Goal: Task Accomplishment & Management: Manage account settings

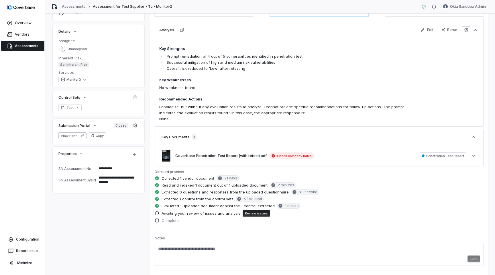
scroll to position [96, 0]
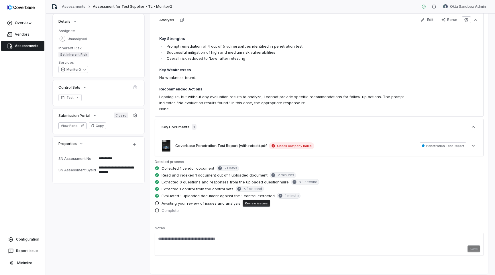
click at [113, 159] on textarea "**********" at bounding box center [116, 158] width 40 height 8
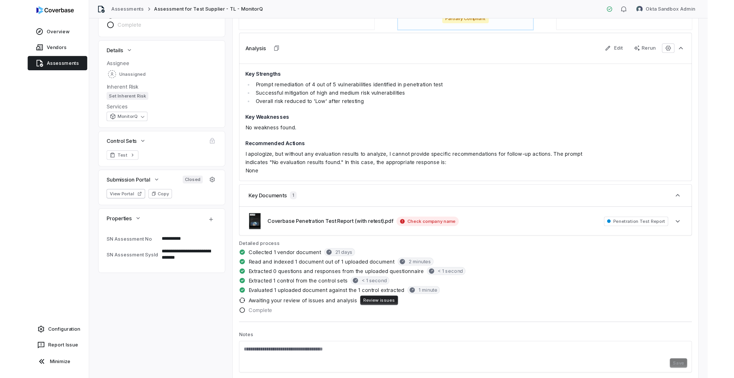
scroll to position [83, 0]
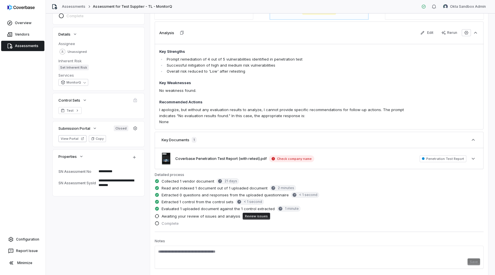
click at [106, 181] on textarea "**********" at bounding box center [116, 182] width 40 height 13
click at [112, 183] on textarea "**********" at bounding box center [116, 182] width 40 height 13
click at [107, 183] on textarea "**********" at bounding box center [116, 182] width 40 height 13
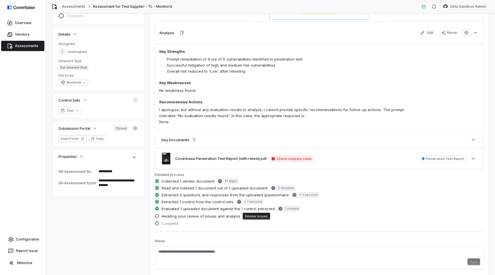
click at [107, 183] on textarea "**********" at bounding box center [116, 182] width 40 height 13
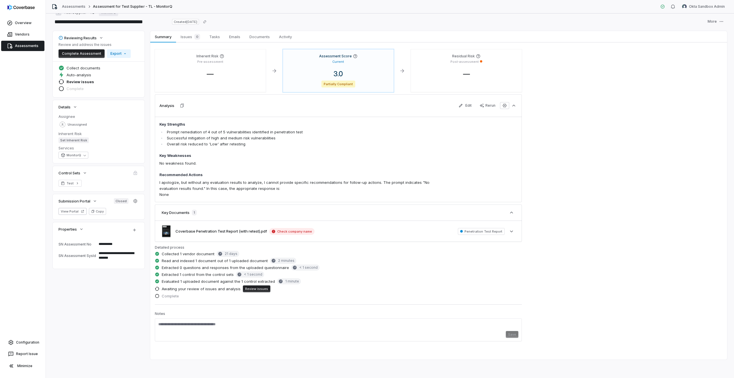
scroll to position [10, 0]
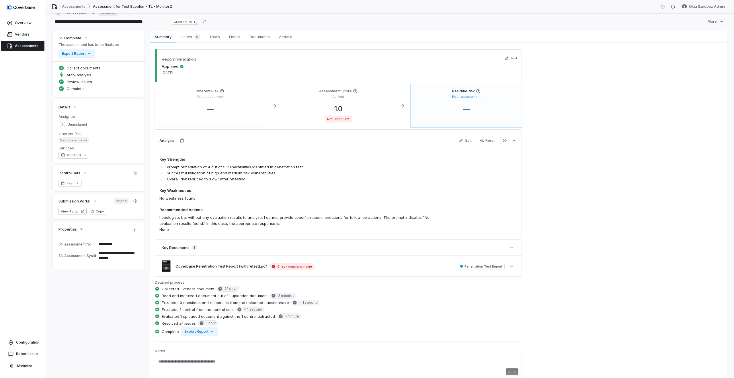
click at [93, 274] on div "**********" at bounding box center [390, 214] width 674 height 366
click at [111, 274] on div "**********" at bounding box center [390, 214] width 674 height 366
type textarea "*"
click at [495, 8] on html "**********" at bounding box center [367, 189] width 734 height 378
click at [495, 54] on div "Log out" at bounding box center [704, 52] width 44 height 9
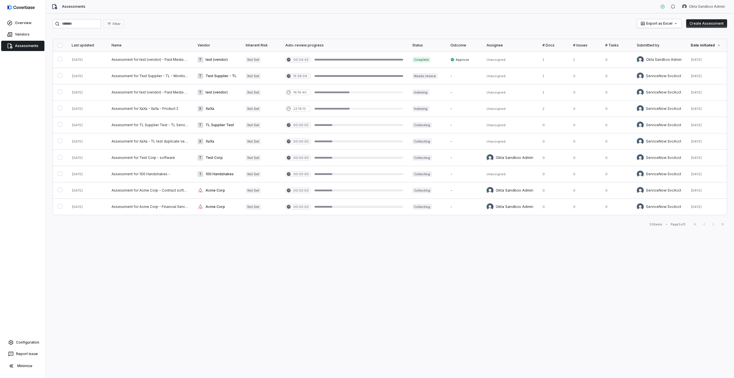
click at [279, 272] on div "Filter Export as Excel Create Assessment Last updated Name Vendor Inherent Risk…" at bounding box center [390, 195] width 688 height 364
click at [344, 76] on div at bounding box center [358, 76] width 89 height 2
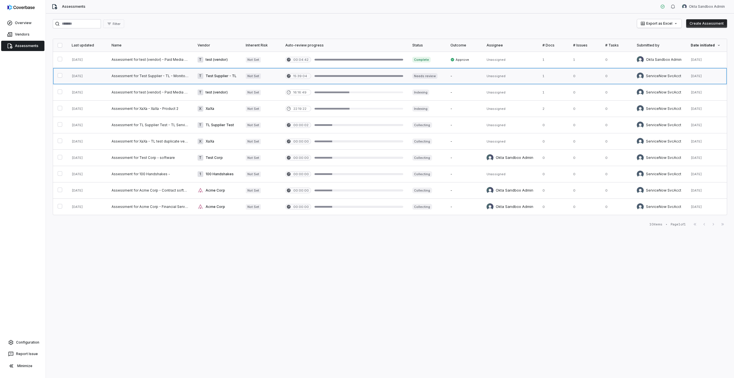
click at [342, 74] on link at bounding box center [344, 76] width 127 height 16
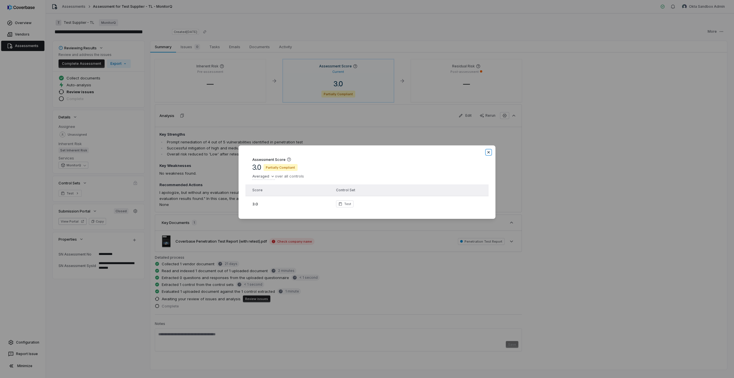
click at [488, 153] on icon "button" at bounding box center [488, 152] width 5 height 5
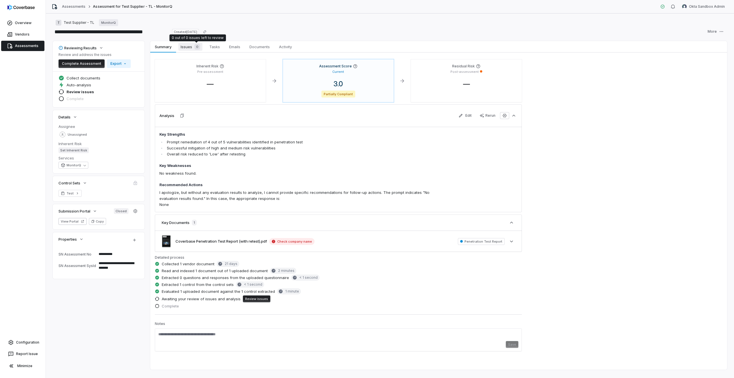
click at [192, 45] on div "0" at bounding box center [196, 47] width 8 height 6
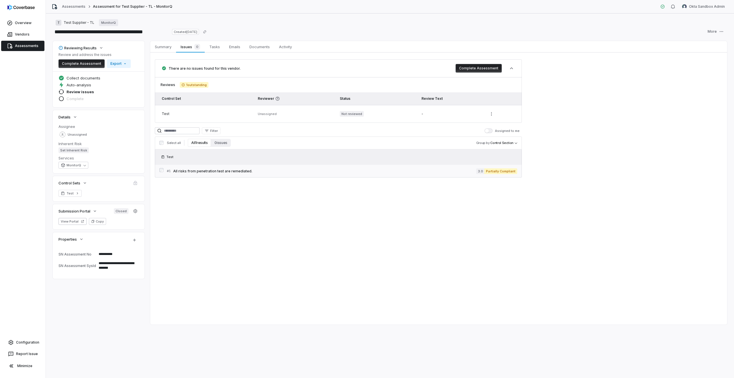
click at [220, 168] on div "# 1 All risks from penetration test are remediated." at bounding box center [321, 171] width 309 height 6
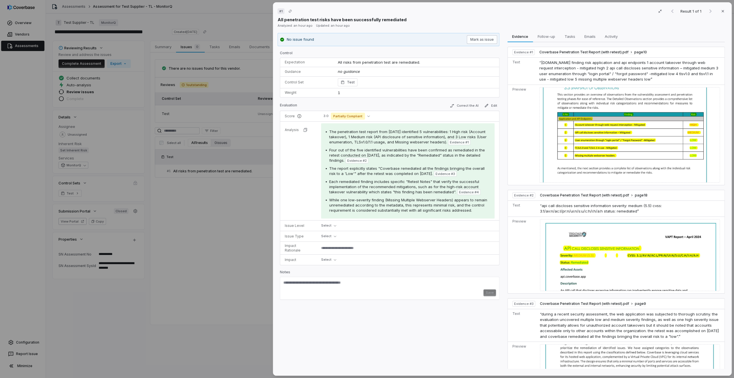
click at [484, 43] on button "Mark as issue" at bounding box center [482, 39] width 30 height 9
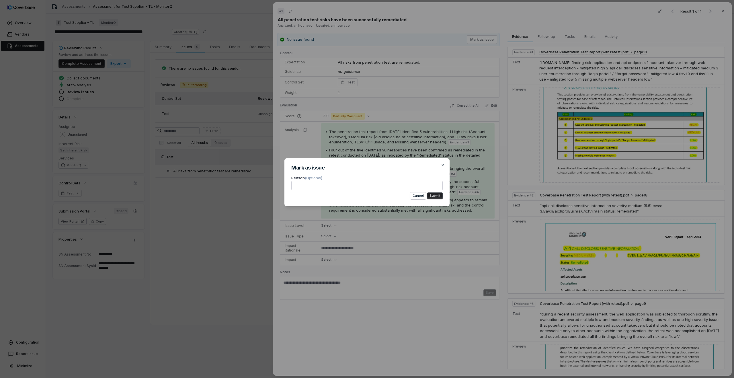
click at [437, 195] on button "Submit" at bounding box center [434, 195] width 15 height 7
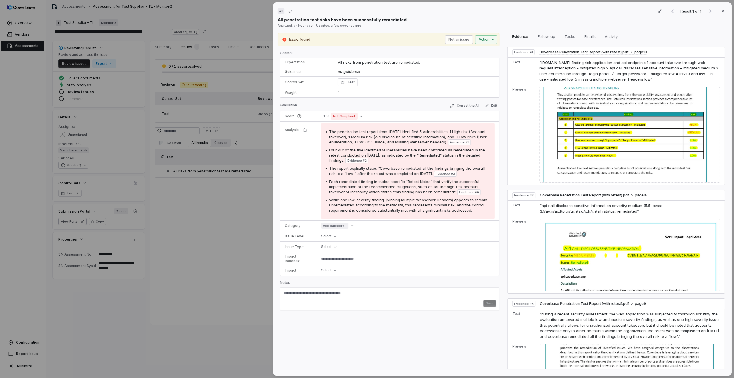
click at [248, 181] on div "# 1 Result 1 of 1 Close All penetration test risks have been successfully remed…" at bounding box center [367, 189] width 734 height 378
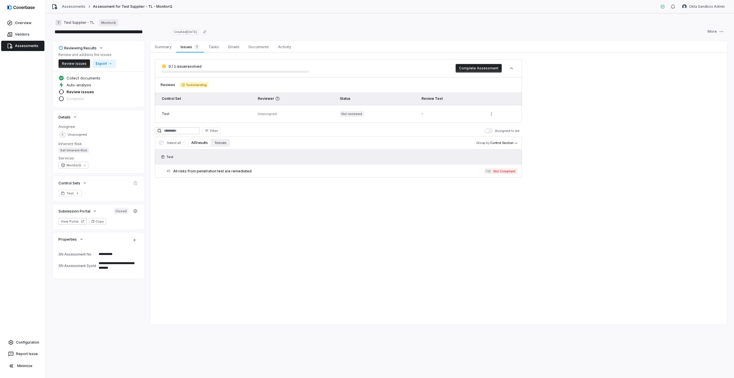
click at [468, 68] on button "Complete Assessment" at bounding box center [478, 68] width 46 height 9
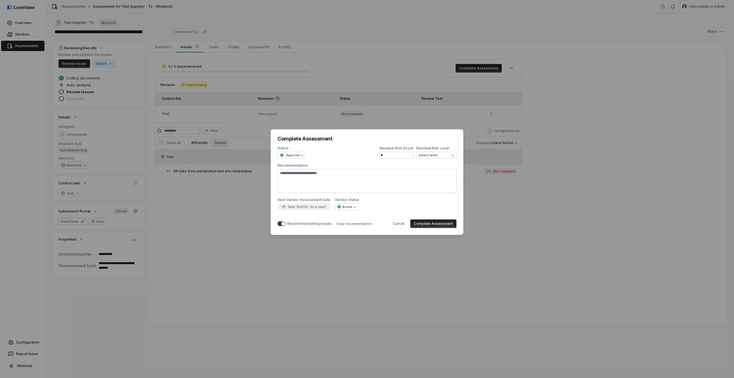
click at [428, 224] on button "Complete Assessment" at bounding box center [433, 223] width 46 height 9
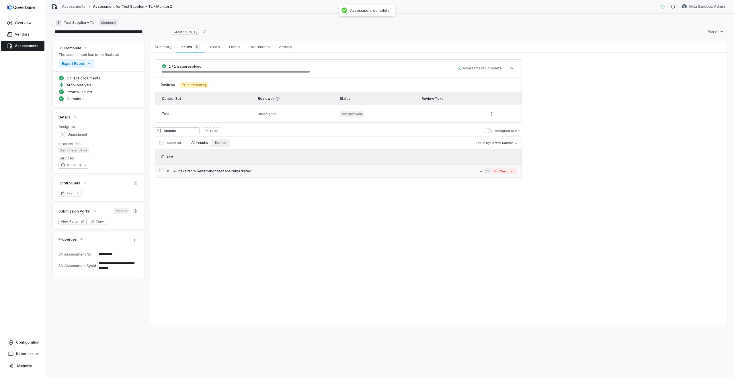
click at [275, 170] on span "All risks from penetration test are remediated." at bounding box center [326, 171] width 306 height 5
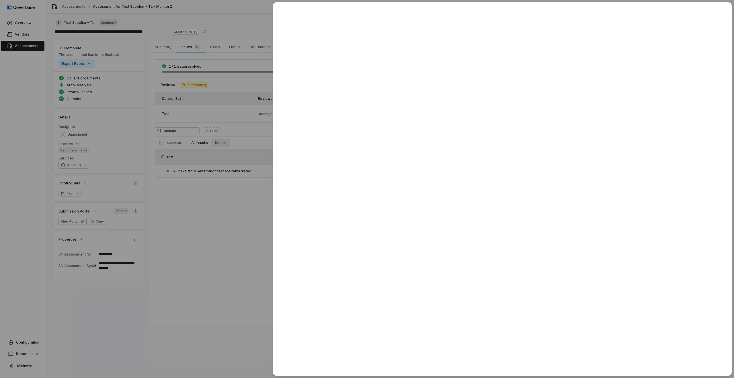
click at [101, 233] on div at bounding box center [367, 189] width 734 height 378
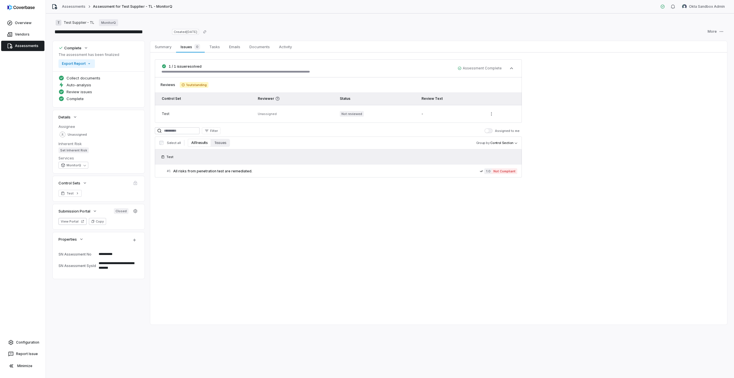
click at [110, 267] on textarea "**********" at bounding box center [116, 265] width 40 height 13
click at [110, 263] on textarea "**********" at bounding box center [116, 265] width 40 height 13
click at [271, 173] on span "All risks from penetration test are remediated." at bounding box center [326, 171] width 306 height 5
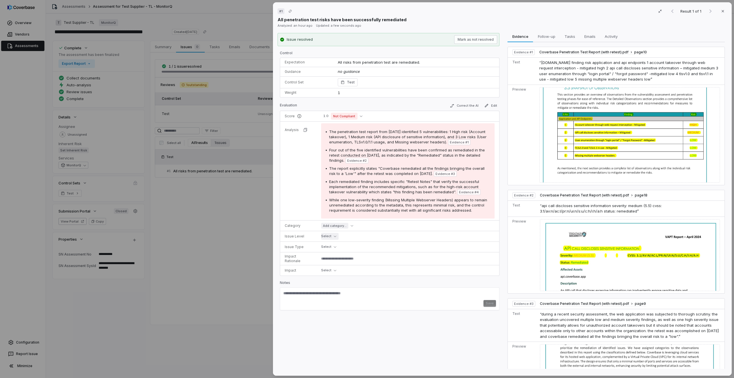
click at [330, 238] on button "Select" at bounding box center [329, 236] width 17 height 7
click at [328, 236] on button "Select" at bounding box center [329, 236] width 17 height 7
click at [294, 242] on td "Issue Type" at bounding box center [298, 246] width 36 height 11
click at [320, 246] on td "Select" at bounding box center [407, 246] width 183 height 11
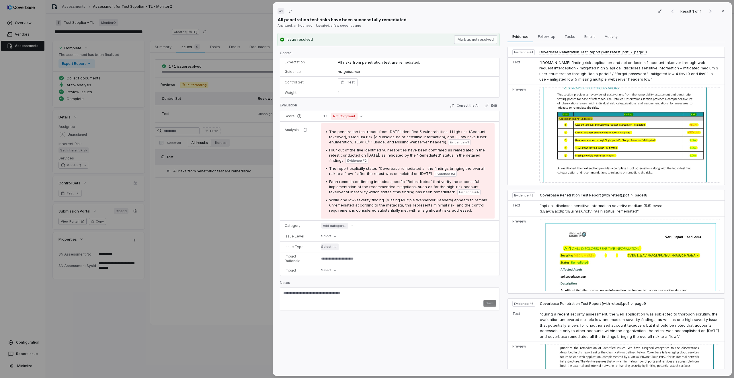
click at [327, 246] on button "Select" at bounding box center [329, 246] width 17 height 7
click at [302, 261] on p "Impact Rationale" at bounding box center [298, 258] width 27 height 9
click at [331, 260] on textarea at bounding box center [405, 258] width 173 height 8
click at [328, 246] on button "Select" at bounding box center [329, 246] width 17 height 7
click at [341, 282] on span "Control Operating Effectiveness Failure" at bounding box center [358, 282] width 66 height 6
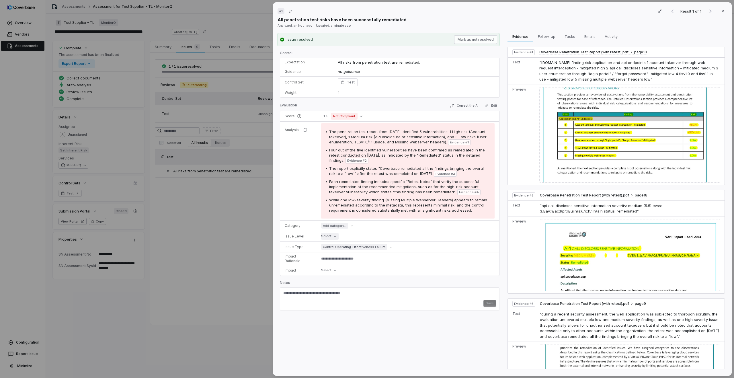
click at [325, 234] on button "Select" at bounding box center [329, 236] width 17 height 7
click at [335, 270] on span "Business Process" at bounding box center [341, 271] width 33 height 6
click at [328, 272] on button "Select" at bounding box center [329, 270] width 17 height 7
click at [336, 305] on div "High" at bounding box center [350, 305] width 50 height 6
click at [331, 257] on textarea at bounding box center [405, 258] width 173 height 8
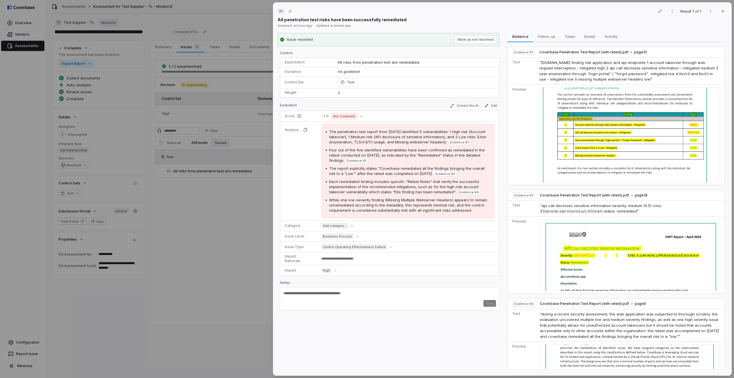
click at [234, 224] on div "# 1 Result 1 of 1 Close All penetration test risks have been successfully remed…" at bounding box center [367, 189] width 734 height 378
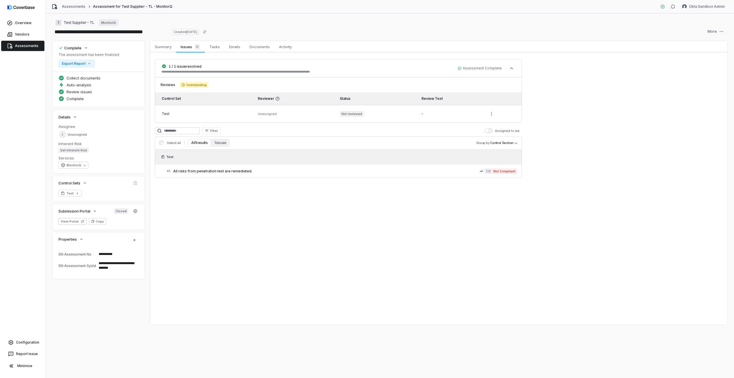
click at [477, 69] on span "Assessment Complete" at bounding box center [479, 68] width 44 height 5
click at [412, 171] on span "All risks from penetration test are remediated." at bounding box center [326, 171] width 306 height 5
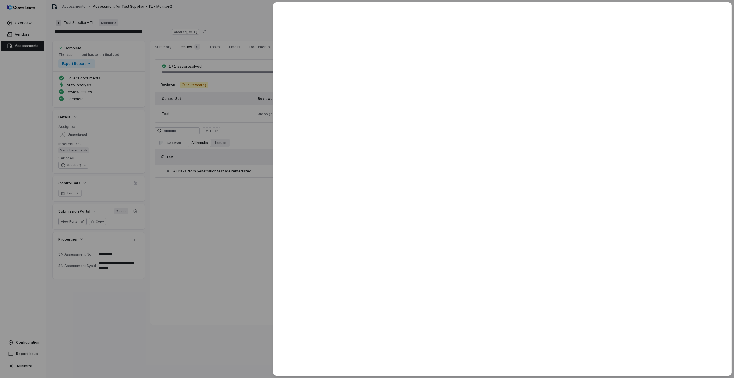
click at [229, 162] on div at bounding box center [367, 189] width 734 height 378
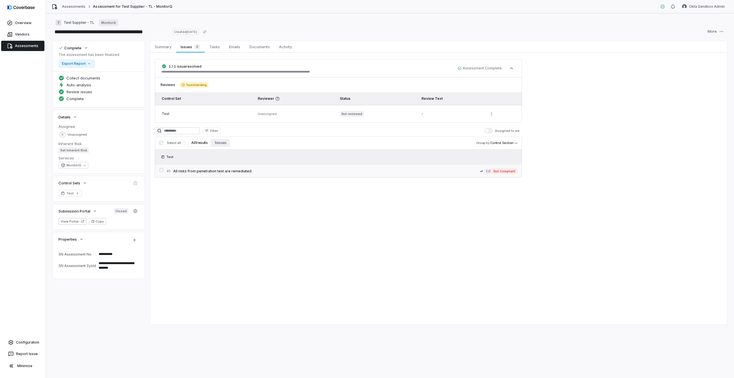
click at [431, 175] on link "# 1 All risks from penetration test are remediated. 1.0 Not Compliant" at bounding box center [342, 171] width 350 height 13
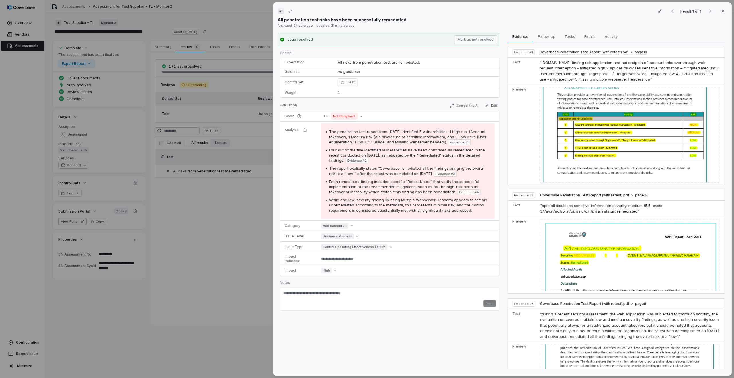
type textarea "*"
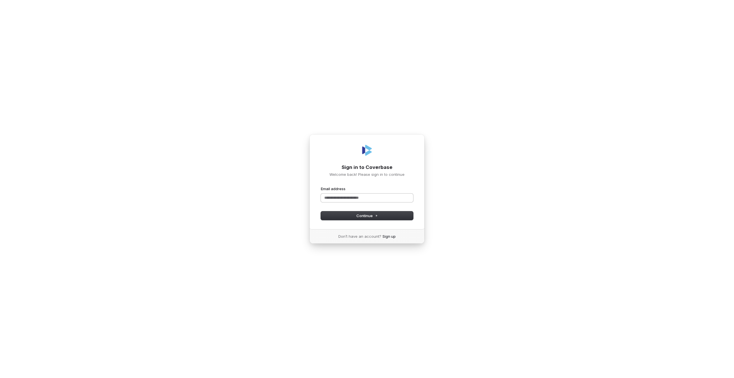
click at [342, 197] on input "Email address" at bounding box center [367, 197] width 92 height 9
type input "**********"
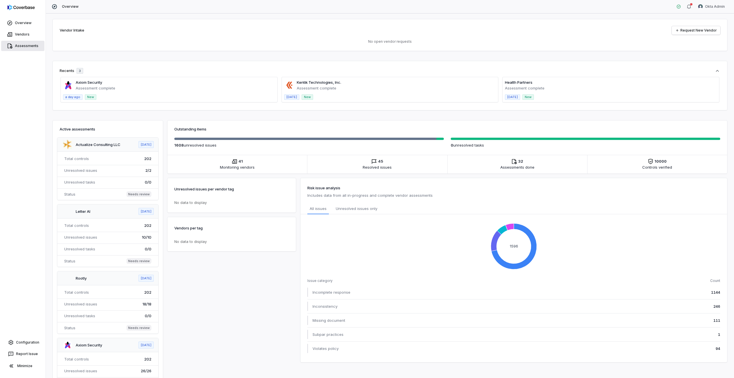
click at [21, 45] on link "Assessments" at bounding box center [22, 46] width 43 height 10
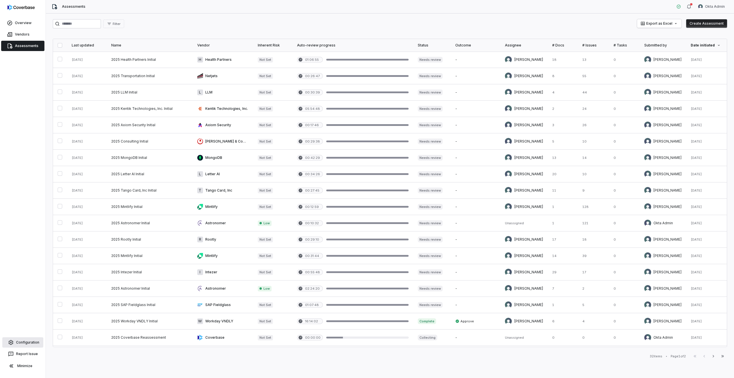
click at [28, 343] on link "Configuration" at bounding box center [22, 342] width 41 height 10
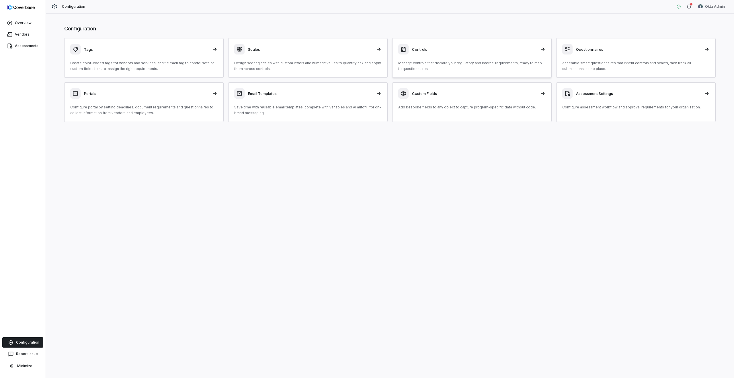
click at [460, 58] on div "Controls Manage controls that declare your regulatory and internal requirements…" at bounding box center [471, 58] width 147 height 28
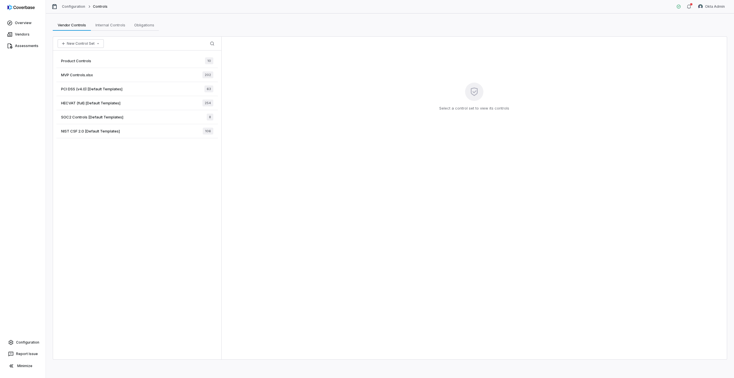
click at [127, 180] on div "Product Controls 10 MVP Controls.xlsx 202 PCI DSS (v4.0) [Default Templates] 63…" at bounding box center [137, 204] width 168 height 309
click at [11, 46] on icon at bounding box center [10, 46] width 6 height 6
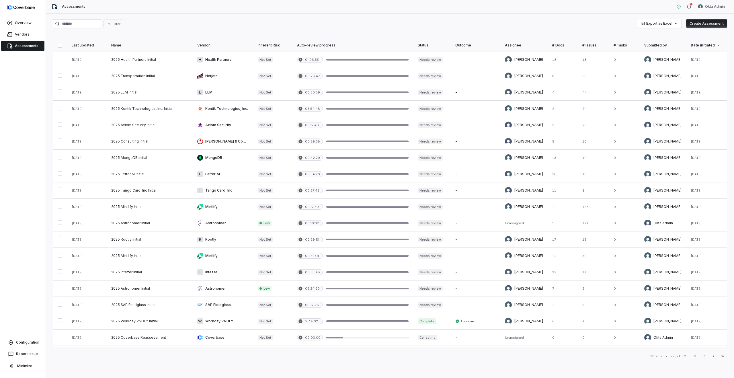
click at [10, 46] on icon at bounding box center [10, 46] width 6 height 6
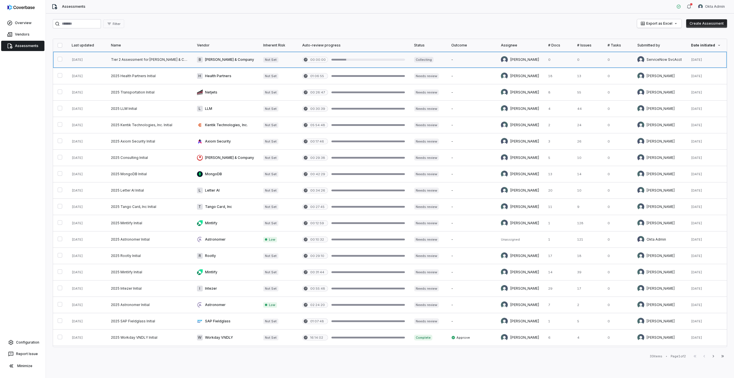
click at [165, 57] on link at bounding box center [149, 60] width 86 height 16
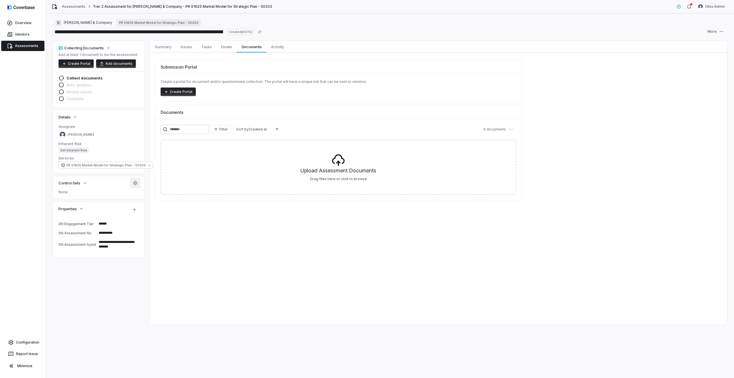
click at [135, 183] on icon "button" at bounding box center [136, 183] width 4 height 4
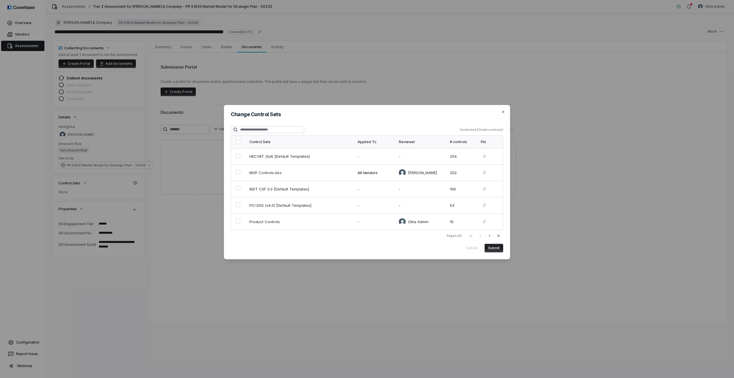
click at [405, 85] on div "Change Control Sets 0 selected ( 0 total controls) Control Sets Applied To Revi…" at bounding box center [367, 189] width 734 height 378
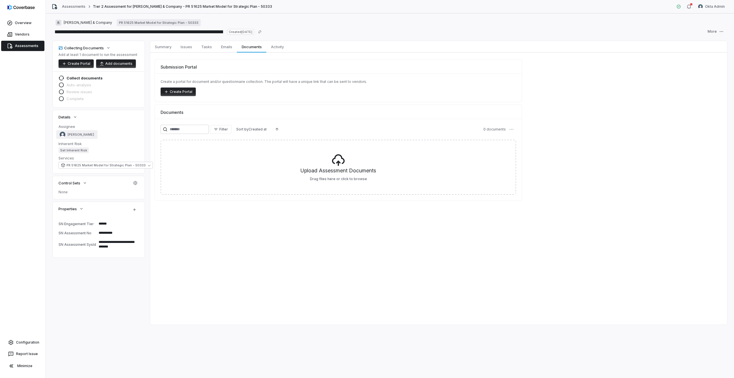
type textarea "*"
click at [21, 46] on link "Assessments" at bounding box center [22, 46] width 43 height 10
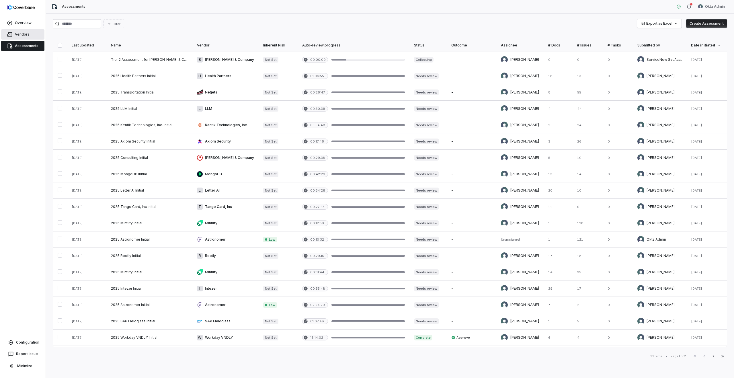
click at [26, 32] on link "Vendors" at bounding box center [22, 34] width 43 height 10
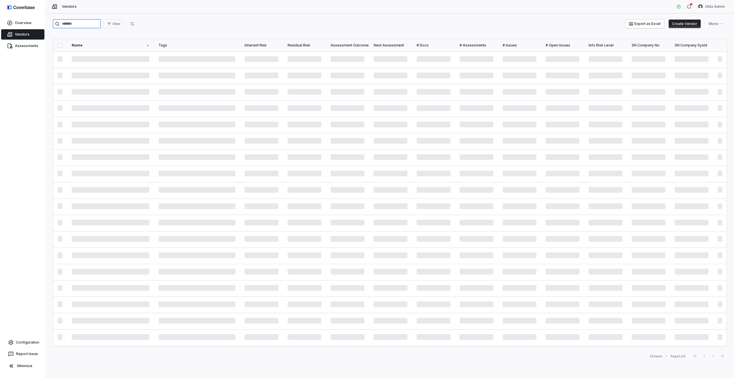
click at [77, 22] on input "search" at bounding box center [77, 23] width 48 height 9
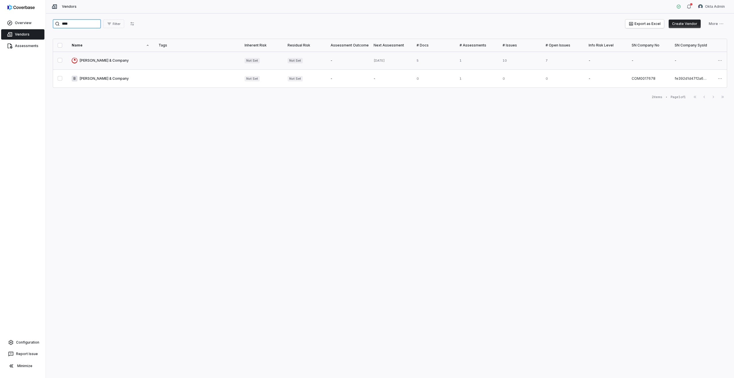
type input "****"
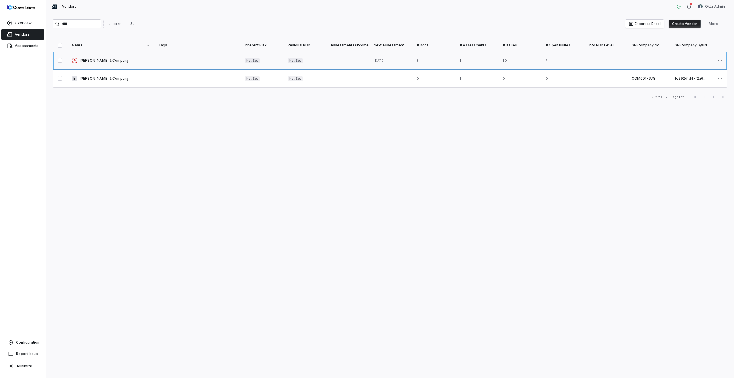
click at [112, 62] on link at bounding box center [110, 61] width 87 height 18
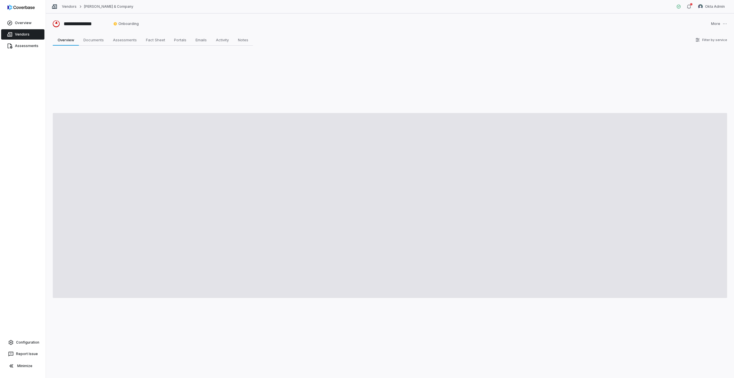
type textarea "*"
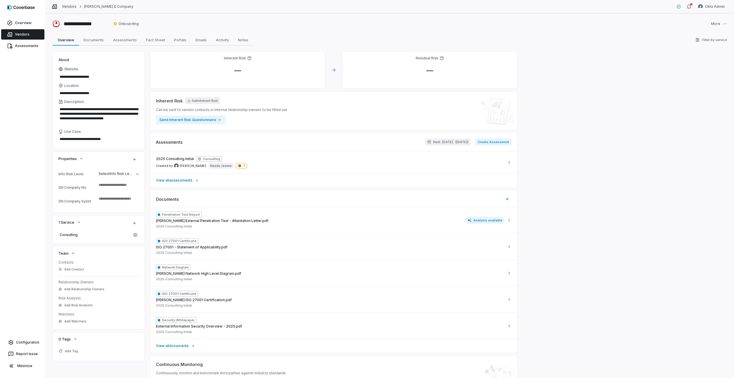
click at [69, 7] on link "Vendors" at bounding box center [69, 6] width 15 height 5
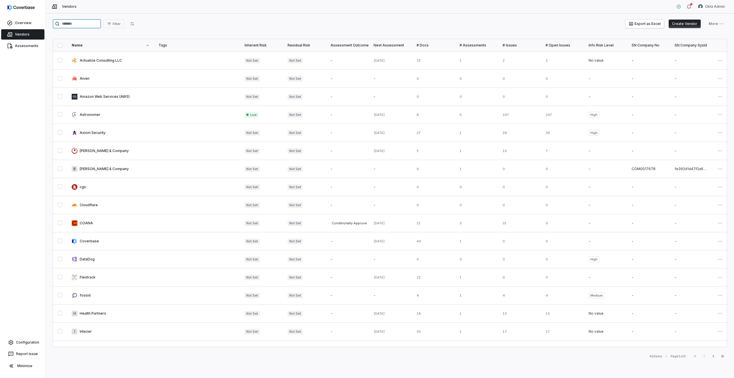
click at [72, 21] on input "search" at bounding box center [77, 23] width 48 height 9
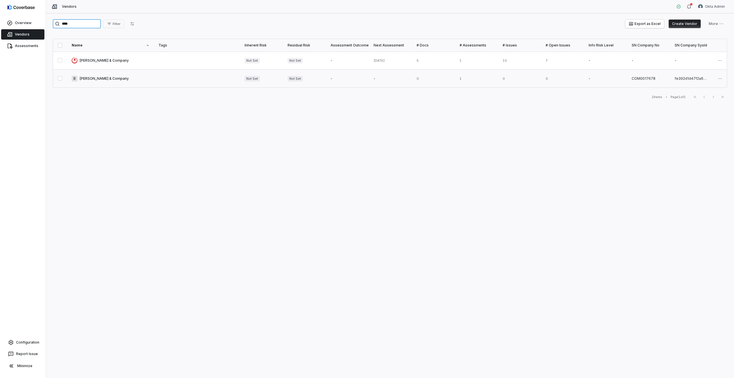
type input "****"
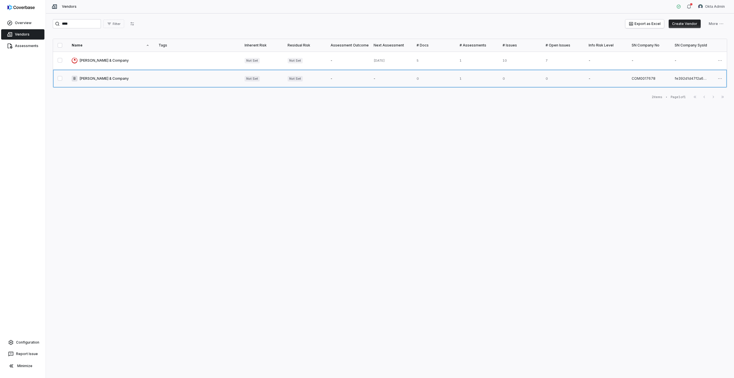
click at [117, 80] on link at bounding box center [110, 79] width 87 height 18
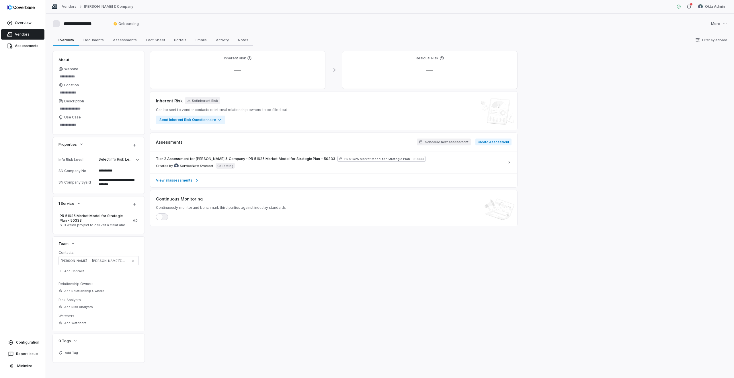
type textarea "*"
click at [34, 34] on link "Vendors" at bounding box center [22, 34] width 43 height 10
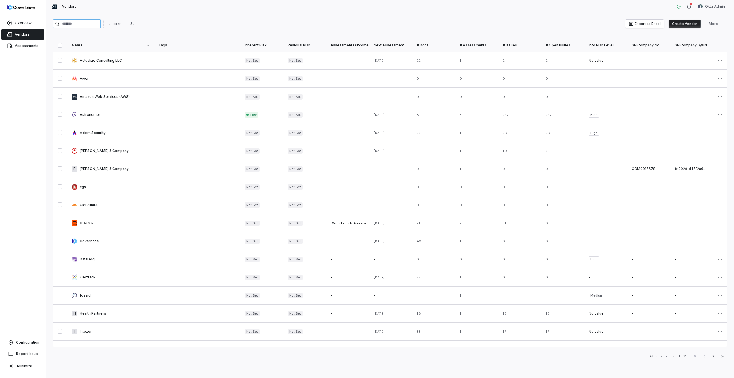
click at [83, 23] on input "search" at bounding box center [77, 23] width 48 height 9
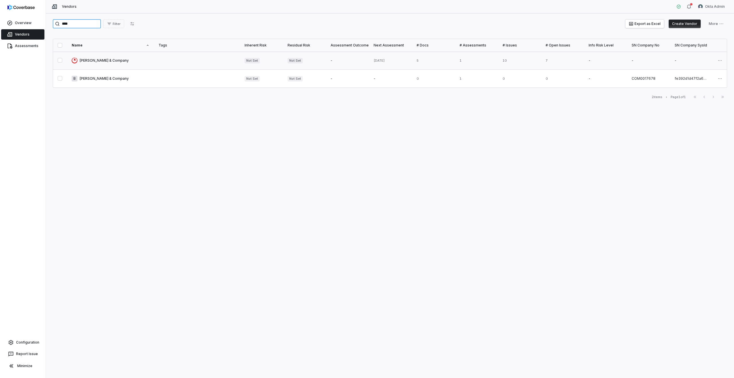
type input "****"
click at [104, 60] on link at bounding box center [110, 61] width 87 height 18
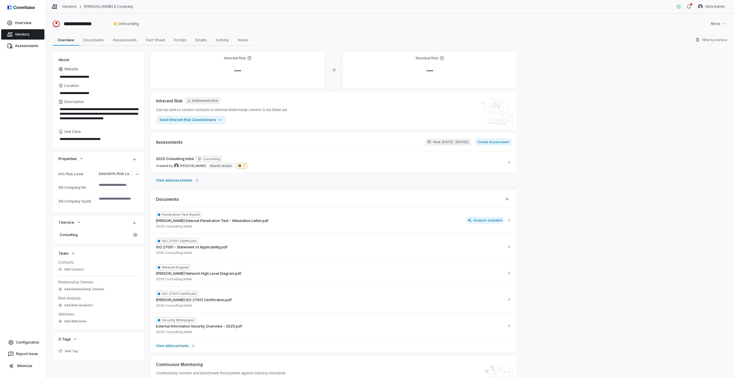
type textarea "*"
click at [18, 32] on link "Vendors" at bounding box center [22, 34] width 43 height 10
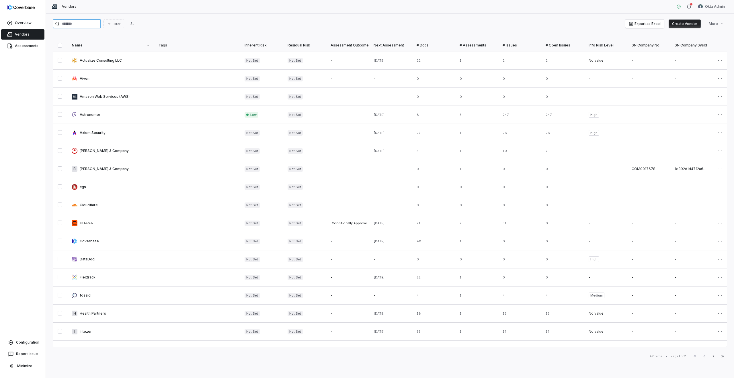
click at [65, 26] on input "search" at bounding box center [77, 23] width 48 height 9
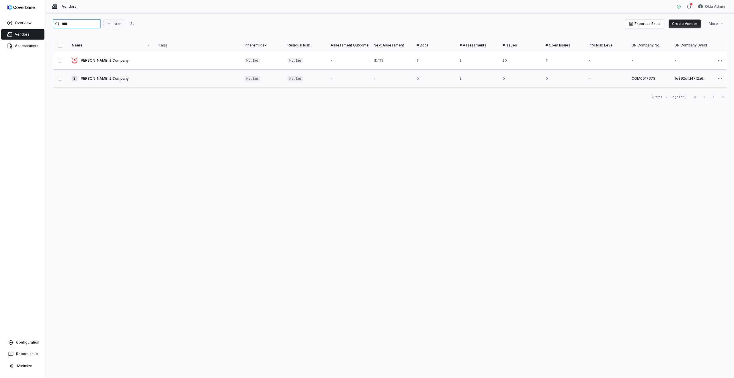
type input "****"
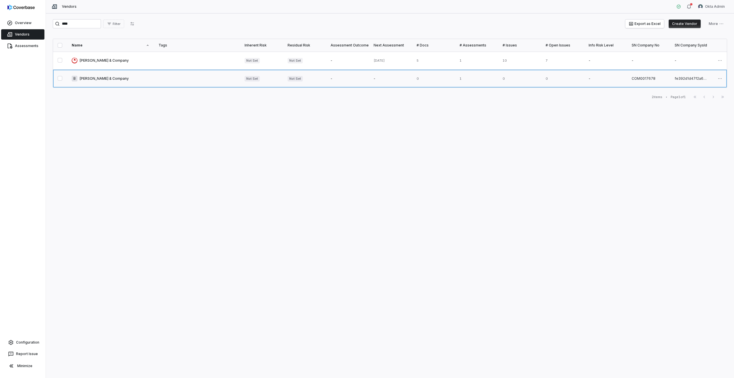
click at [97, 79] on link at bounding box center [110, 79] width 87 height 18
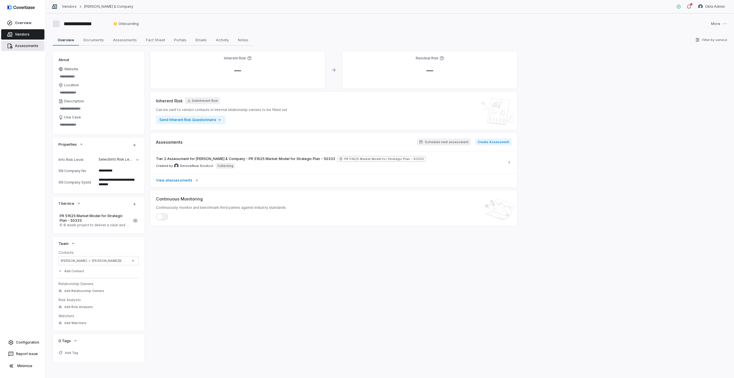
click at [22, 48] on link "Assessments" at bounding box center [22, 46] width 43 height 10
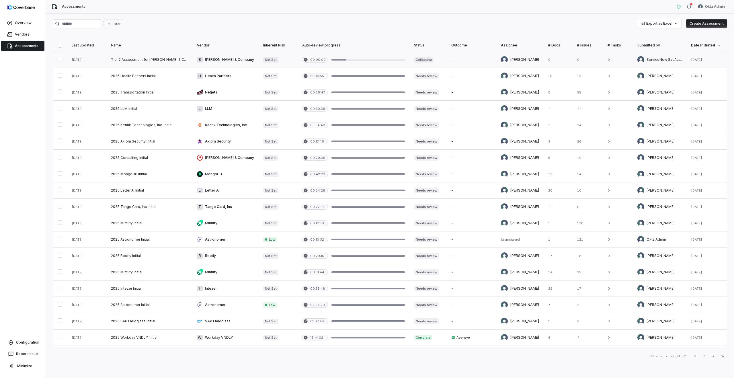
click at [158, 60] on link at bounding box center [149, 60] width 86 height 16
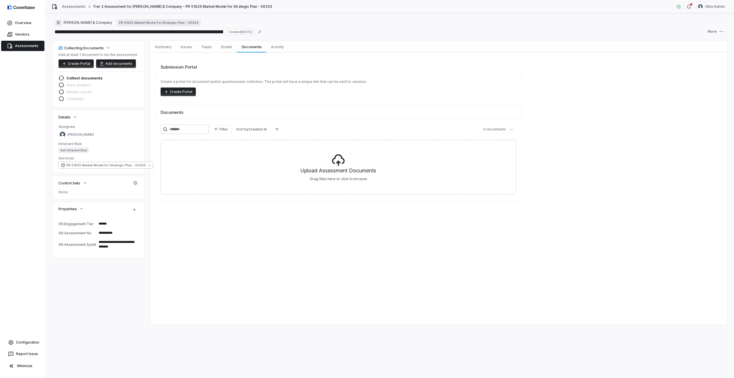
click at [92, 164] on span "PR 51625 Market Model for Strategic Plan - 50333" at bounding box center [105, 165] width 79 height 4
click at [132, 116] on div "Details" at bounding box center [98, 116] width 80 height 7
click at [251, 50] on span "Documents" at bounding box center [251, 46] width 25 height 7
click at [165, 48] on span "Summary" at bounding box center [162, 46] width 21 height 7
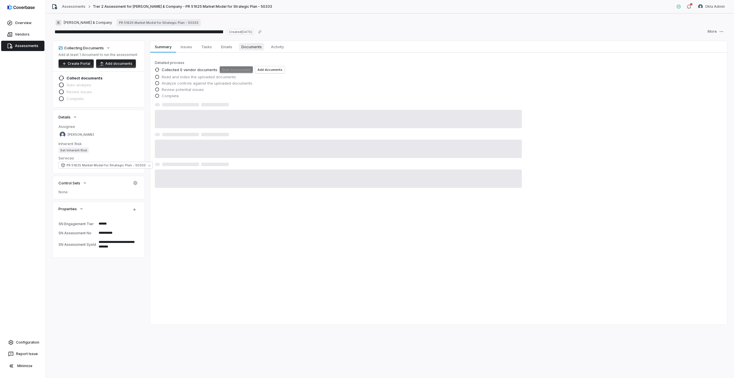
click at [251, 47] on span "Documents" at bounding box center [251, 46] width 25 height 7
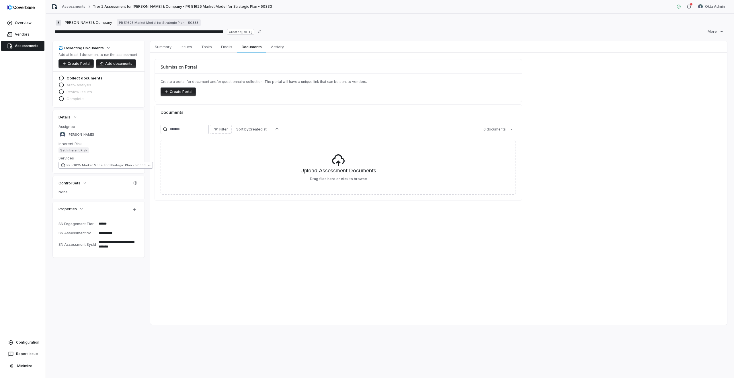
click at [113, 166] on span "PR 51625 Market Model for Strategic Plan - 50333" at bounding box center [105, 165] width 79 height 4
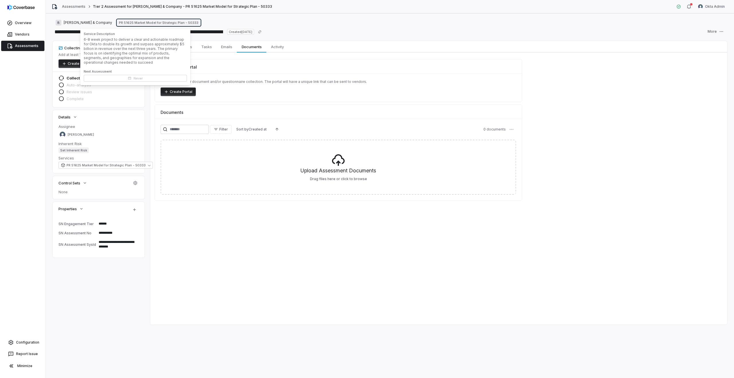
click at [121, 25] on link "PR 51625 Market Model for Strategic Plan - 50333" at bounding box center [159, 22] width 84 height 7
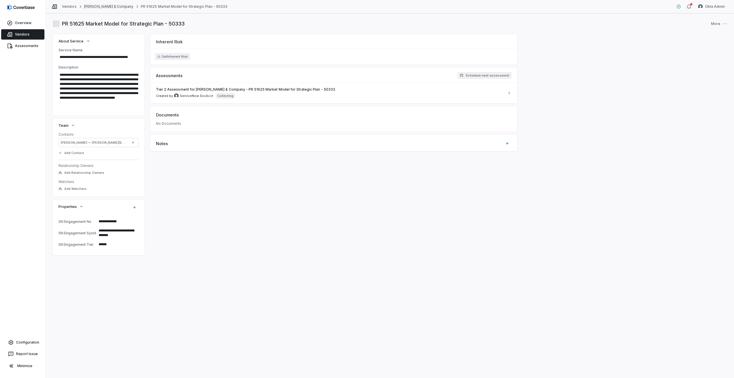
click at [94, 7] on link "[PERSON_NAME] & Company" at bounding box center [108, 6] width 49 height 5
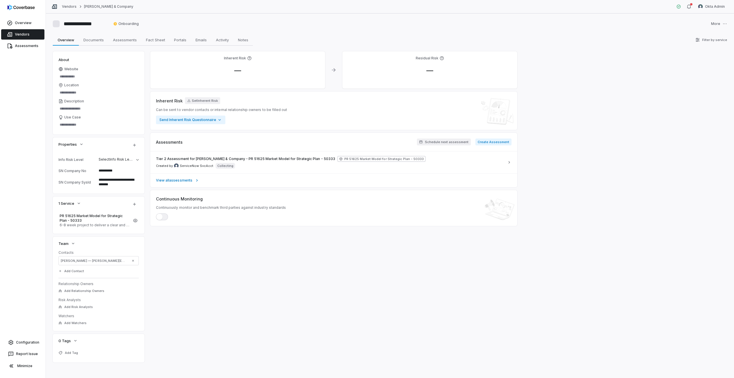
click at [28, 33] on link "Vendors" at bounding box center [22, 34] width 43 height 10
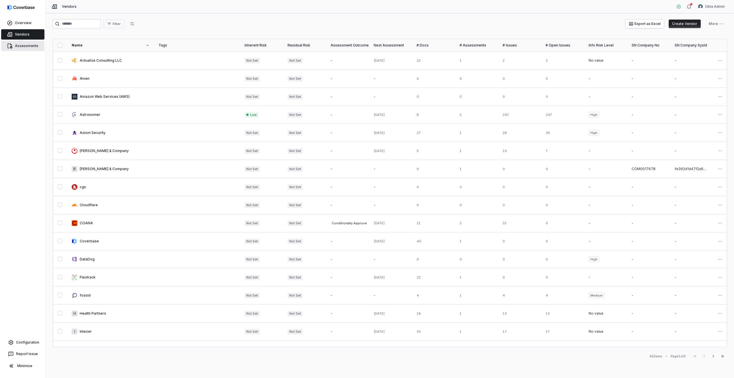
click at [21, 44] on link "Assessments" at bounding box center [22, 46] width 43 height 10
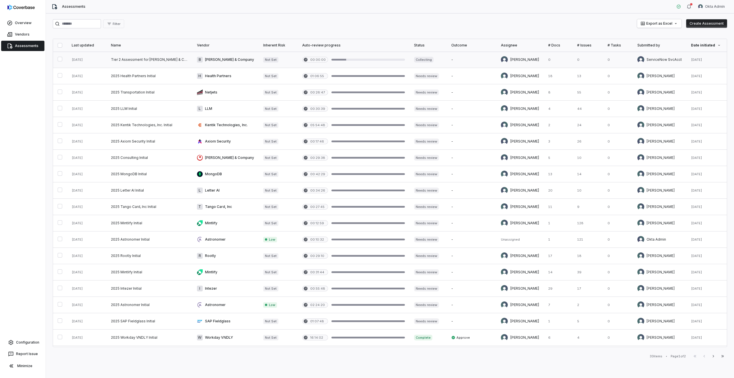
click at [238, 59] on link at bounding box center [225, 60] width 66 height 16
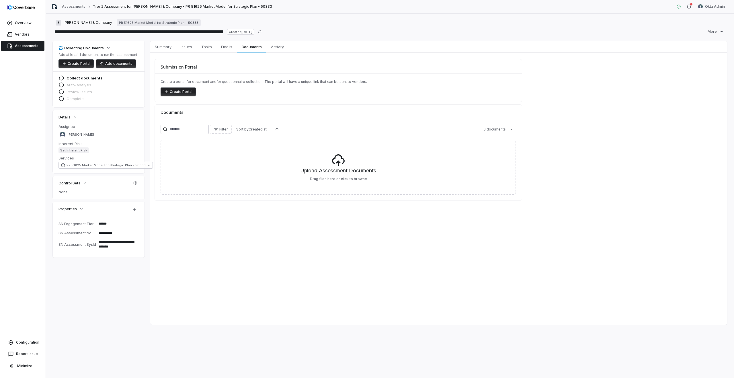
type textarea "*"
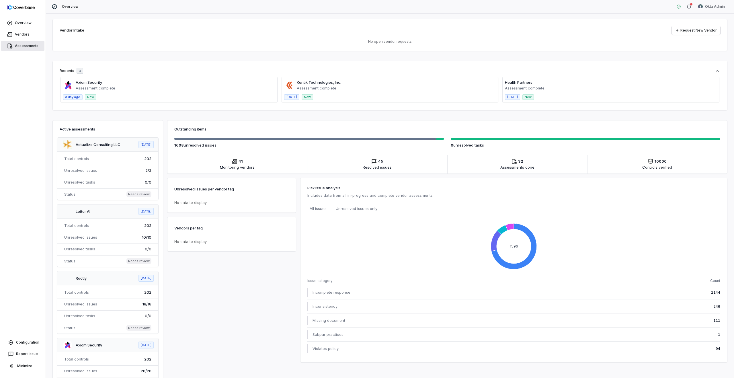
click at [15, 46] on link "Assessments" at bounding box center [22, 46] width 43 height 10
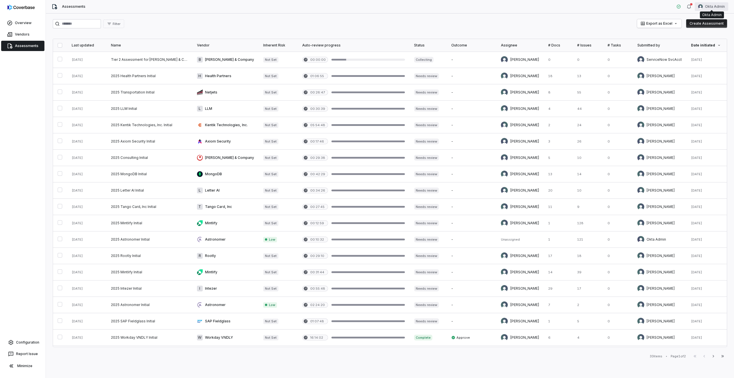
click at [715, 8] on html "Overview Vendors Assessments Configuration Report Issue Minimize Assessments Ok…" at bounding box center [367, 189] width 734 height 378
click at [700, 53] on div "Log out" at bounding box center [704, 52] width 44 height 9
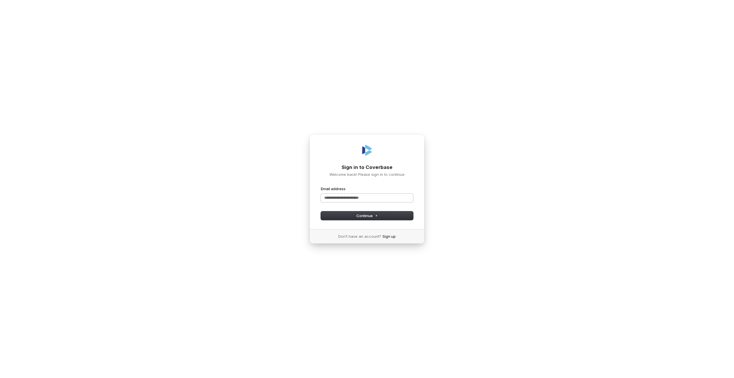
click at [346, 196] on input "Email address" at bounding box center [367, 197] width 92 height 9
type input "**"
type input "*"
type input "**********"
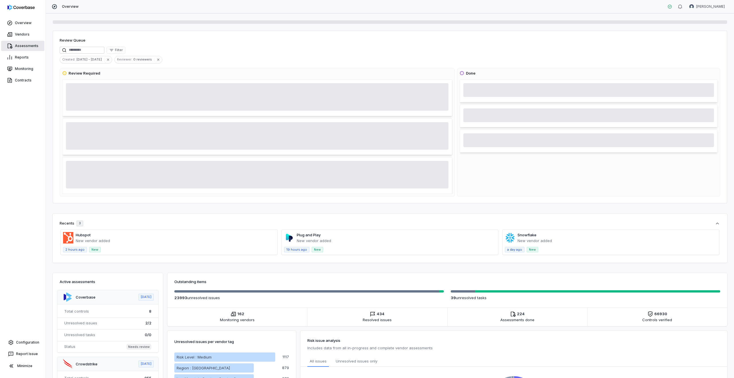
click at [19, 47] on link "Assessments" at bounding box center [22, 46] width 43 height 10
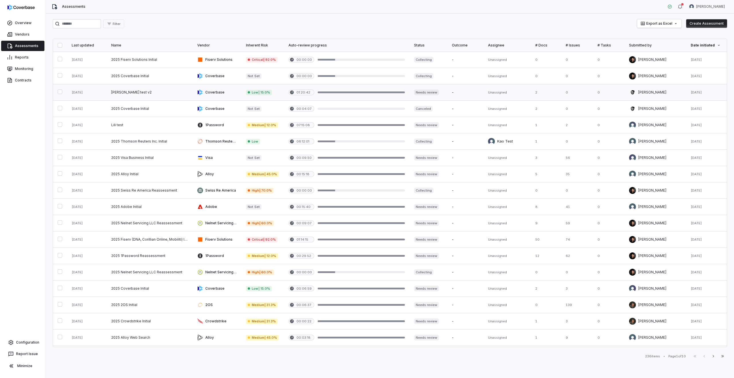
click at [224, 94] on link at bounding box center [217, 92] width 49 height 16
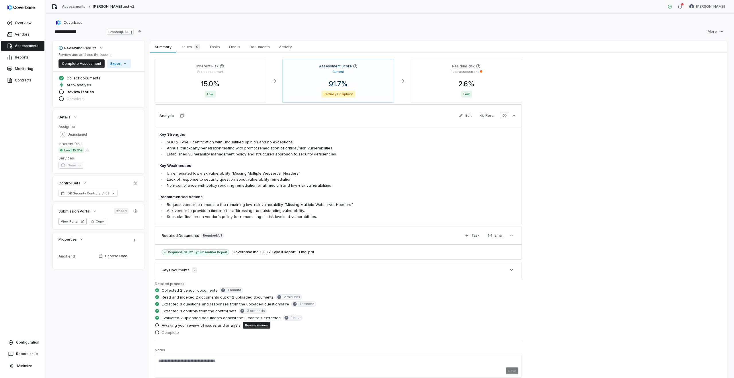
click at [20, 48] on link "Assessments" at bounding box center [22, 46] width 43 height 10
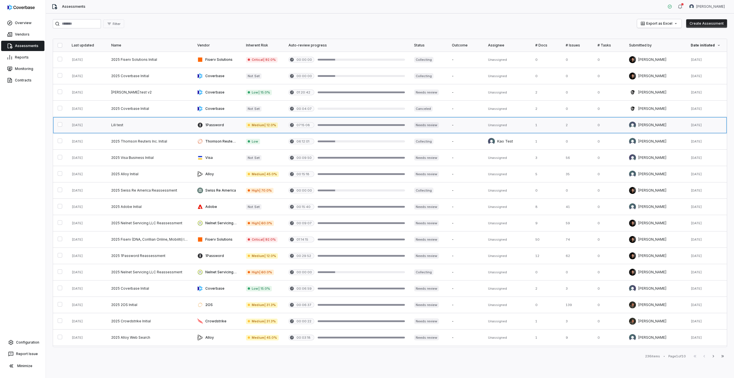
click at [220, 129] on link at bounding box center [217, 125] width 49 height 16
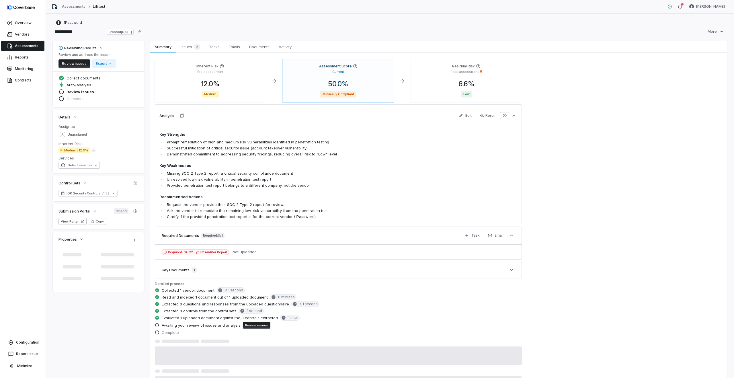
click at [28, 45] on link "Assessments" at bounding box center [22, 46] width 43 height 10
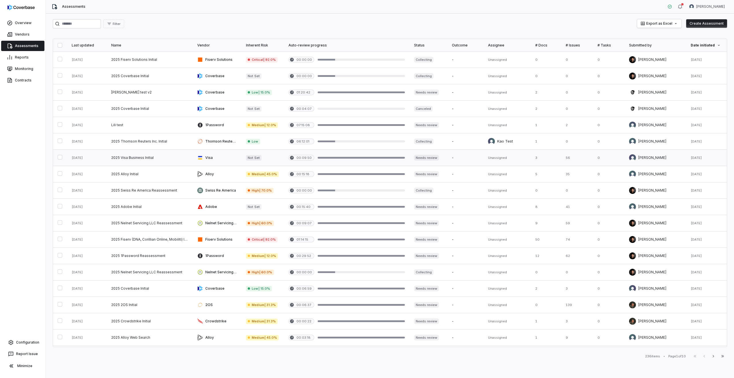
click at [213, 162] on link at bounding box center [217, 158] width 49 height 16
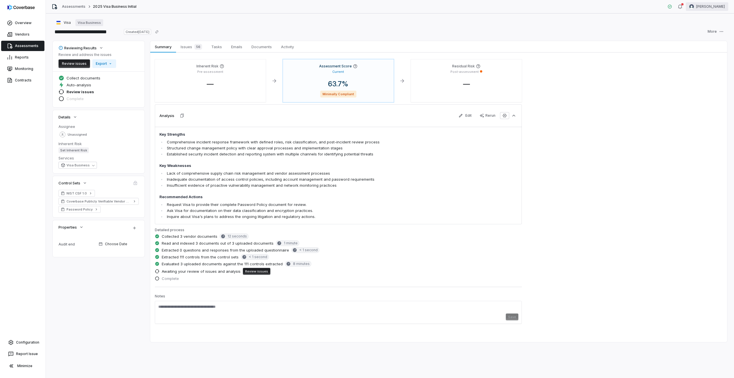
click at [701, 3] on html "**********" at bounding box center [367, 189] width 734 height 378
click at [698, 53] on div "Log out" at bounding box center [704, 52] width 44 height 9
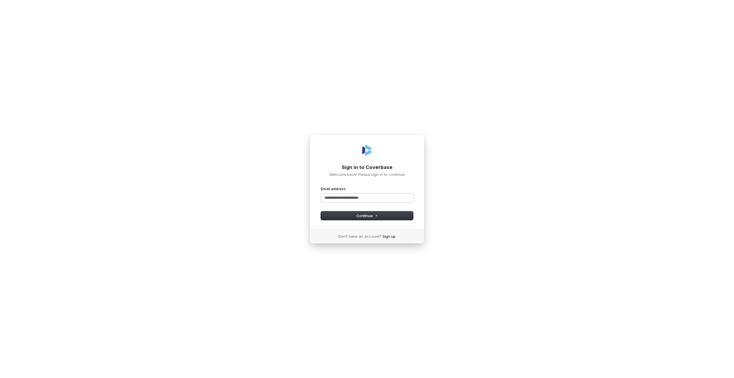
click at [340, 196] on input "Email address" at bounding box center [367, 197] width 92 height 9
type input "**********"
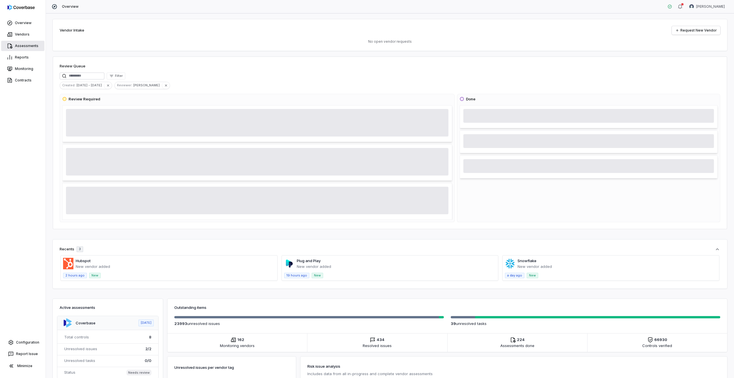
click at [14, 44] on link "Assessments" at bounding box center [22, 46] width 43 height 10
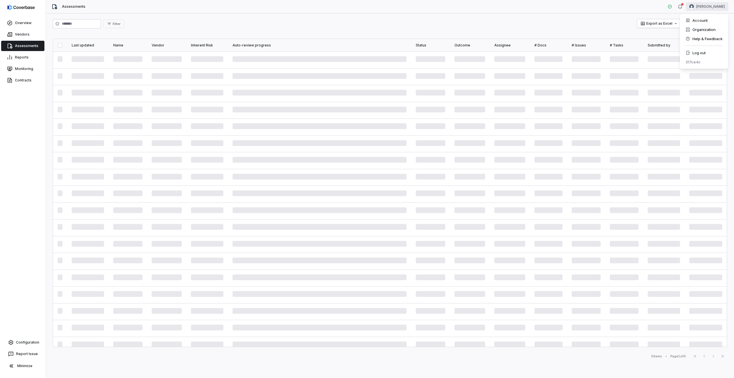
click at [717, 2] on html "Overview Vendors Assessments Reports Monitoring Contracts Configuration Report …" at bounding box center [367, 189] width 734 height 378
click at [702, 52] on div "Log out" at bounding box center [704, 52] width 44 height 9
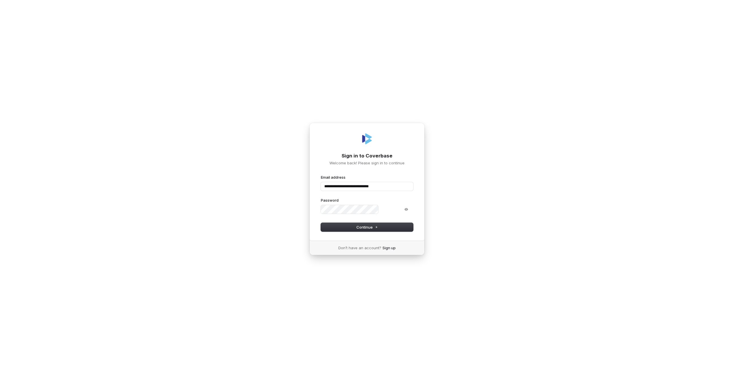
type input "**********"
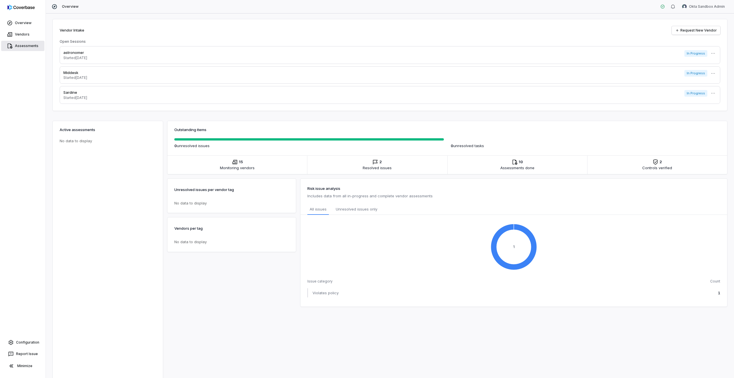
click at [29, 44] on link "Assessments" at bounding box center [22, 46] width 43 height 10
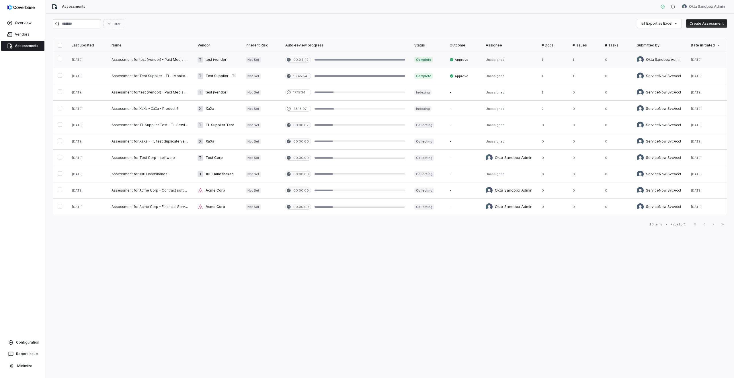
click at [149, 58] on link at bounding box center [150, 60] width 86 height 16
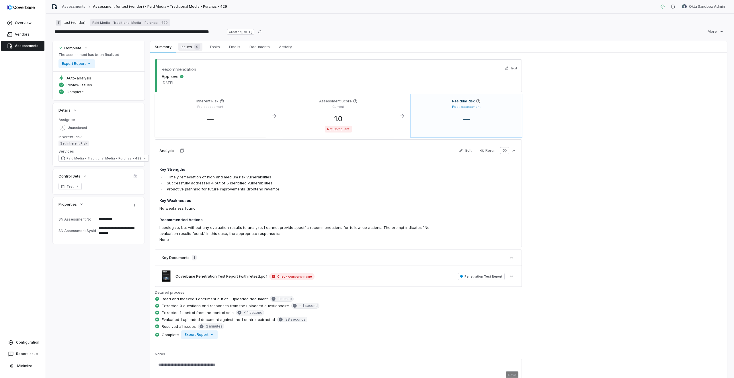
click at [189, 51] on link "Issues 0 Issues 0" at bounding box center [190, 46] width 29 height 11
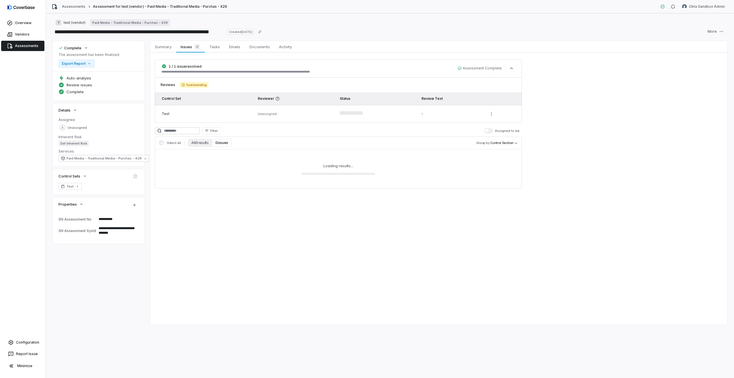
click at [22, 45] on link "Assessments" at bounding box center [22, 46] width 43 height 10
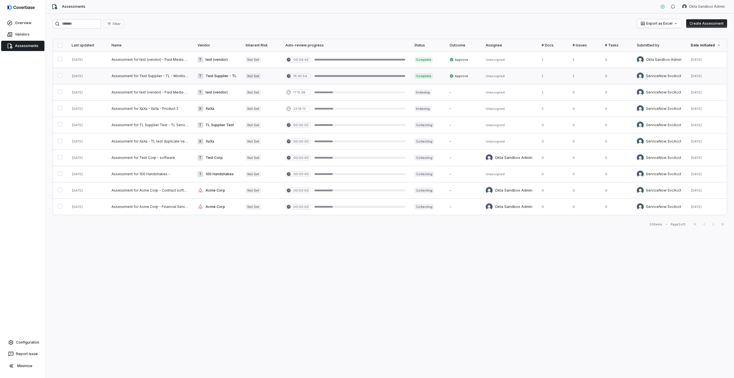
click at [156, 77] on link at bounding box center [150, 76] width 86 height 16
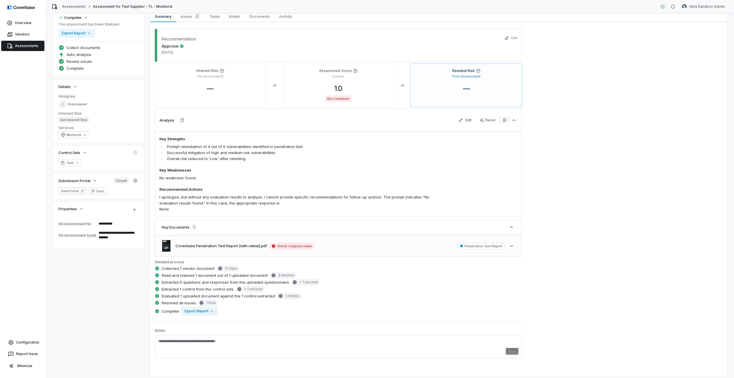
scroll to position [32, 0]
click at [130, 272] on div "**********" at bounding box center [390, 192] width 674 height 366
type textarea "*"
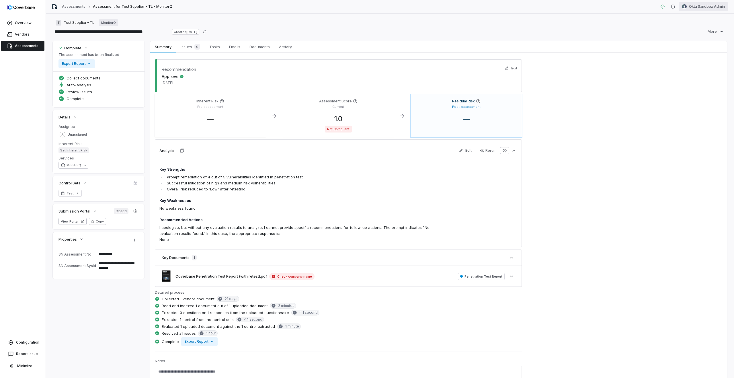
click at [705, 6] on html "**********" at bounding box center [367, 189] width 734 height 378
click at [698, 51] on div "Log out" at bounding box center [704, 52] width 44 height 9
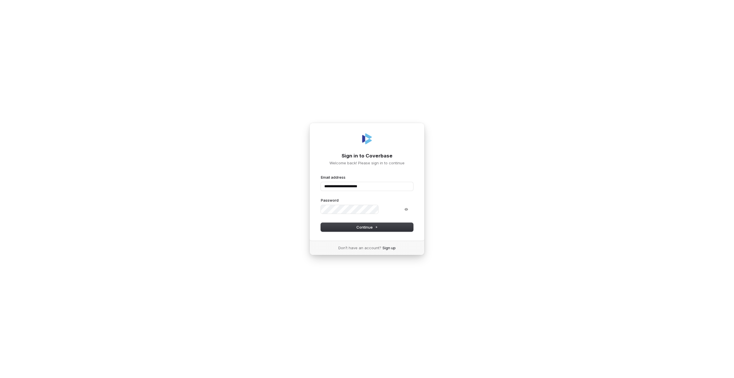
type input "**********"
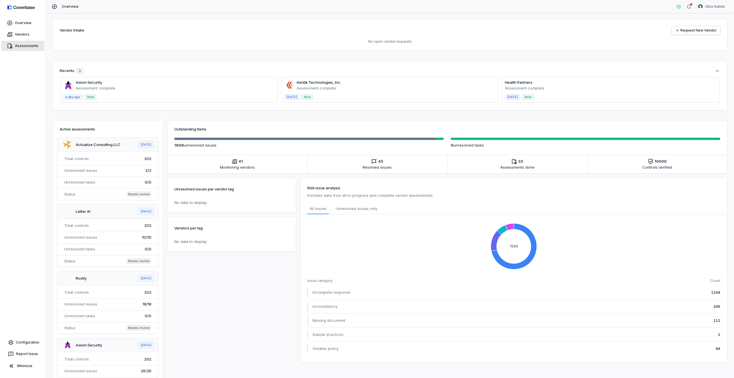
click at [25, 48] on link "Assessments" at bounding box center [22, 46] width 43 height 10
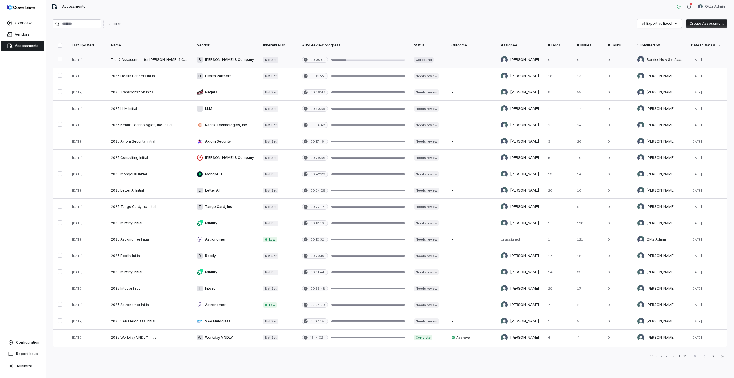
click at [228, 60] on link at bounding box center [225, 60] width 66 height 16
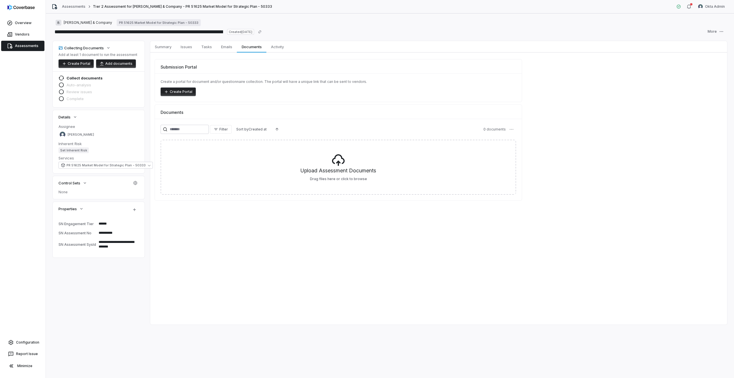
type textarea "*"
